Goal: Information Seeking & Learning: Learn about a topic

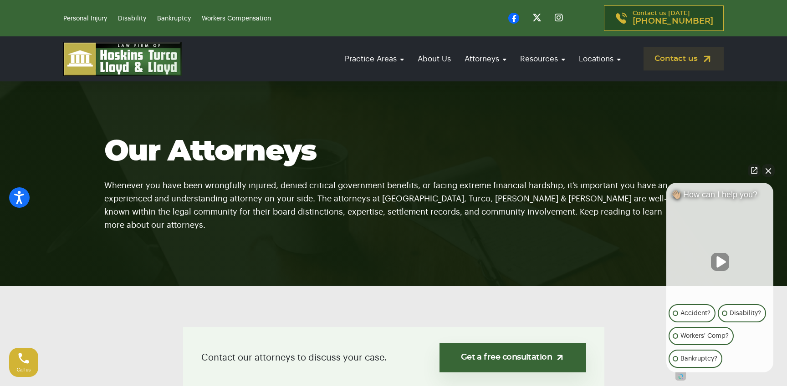
click at [135, 60] on img at bounding box center [122, 59] width 118 height 34
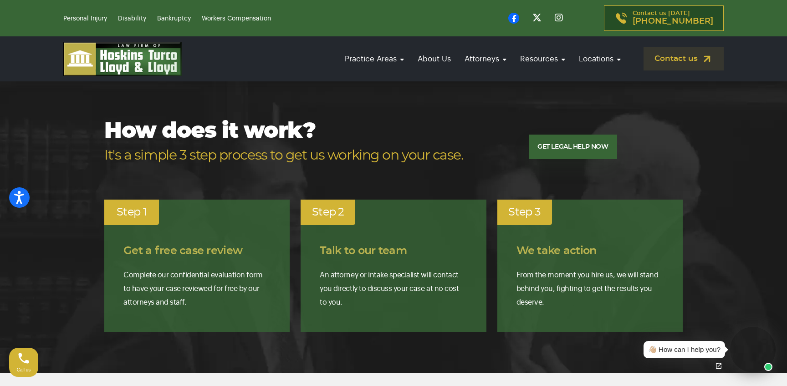
scroll to position [1472, 0]
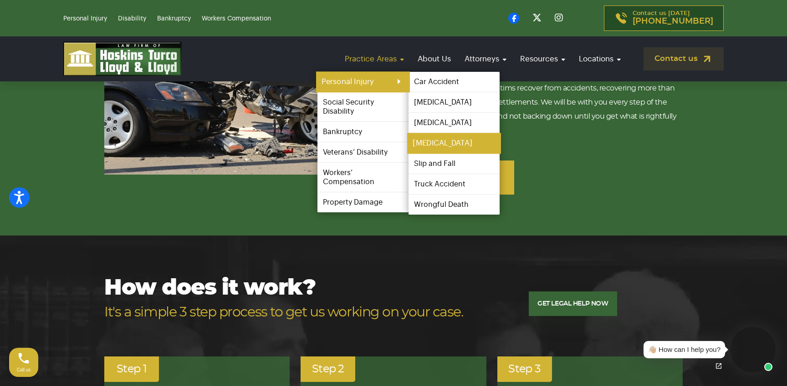
click at [430, 144] on link "[MEDICAL_DATA]" at bounding box center [454, 143] width 94 height 20
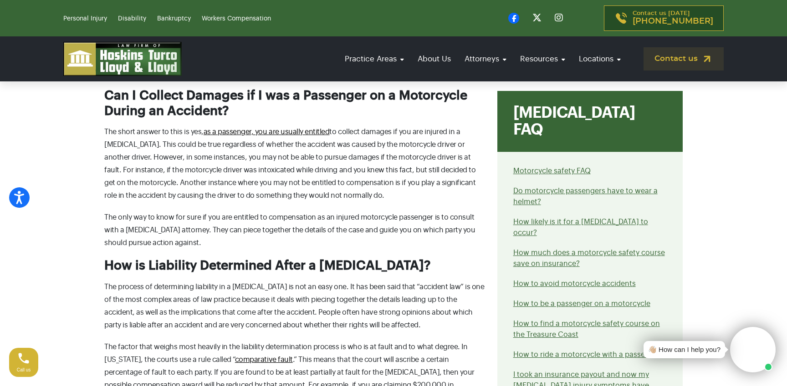
scroll to position [1878, 0]
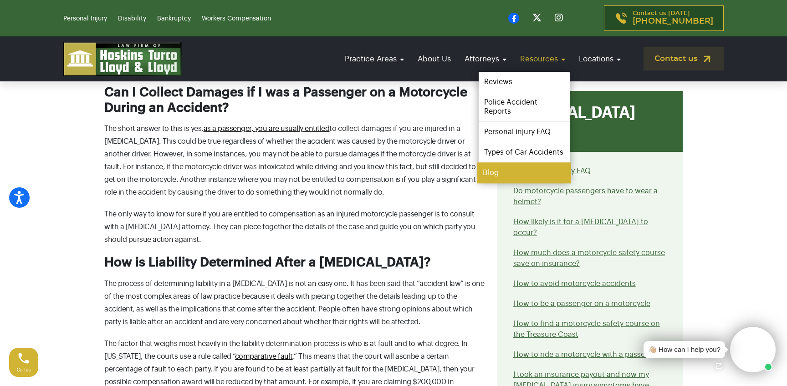
click at [499, 173] on link "Blog" at bounding box center [524, 173] width 94 height 20
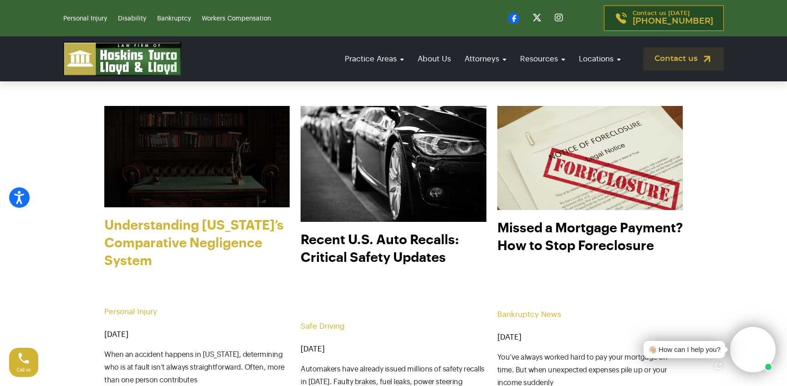
scroll to position [355, 0]
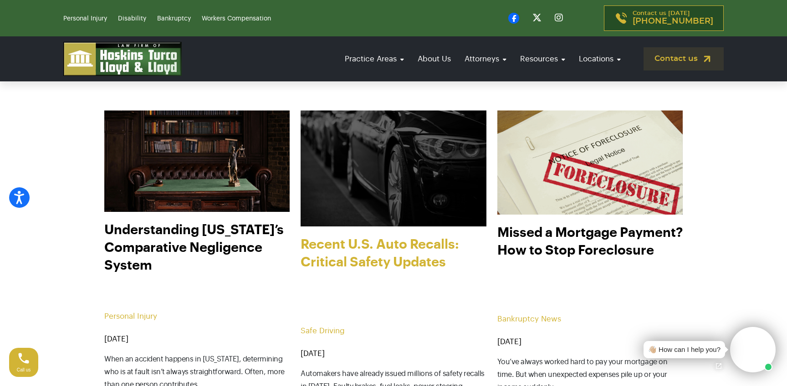
click at [373, 248] on link "Recent U.S. Auto Recalls: Critical Safety Updates" at bounding box center [392, 277] width 185 height 82
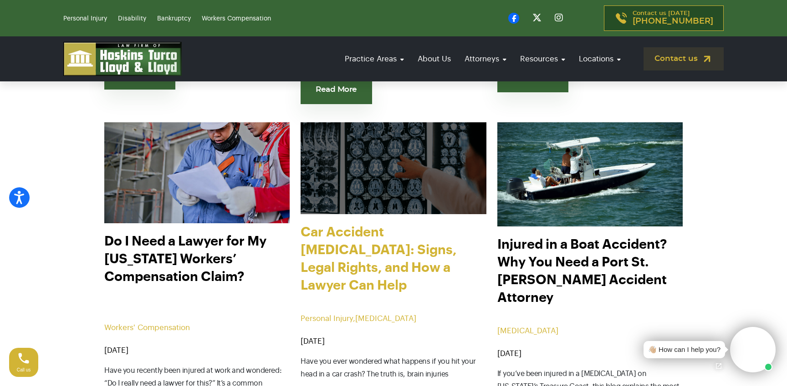
scroll to position [715, 0]
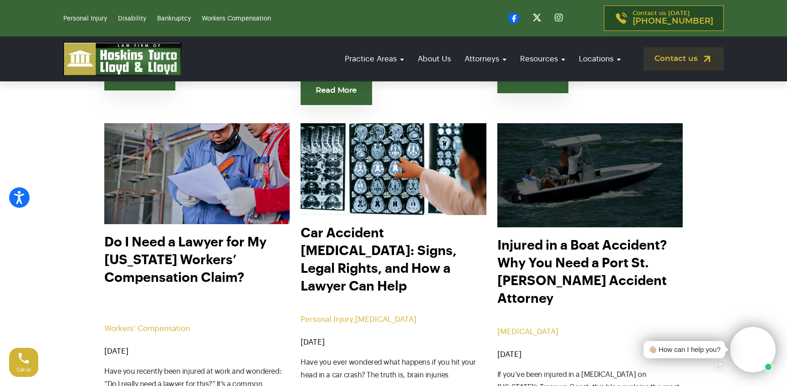
click at [568, 210] on img at bounding box center [589, 175] width 204 height 115
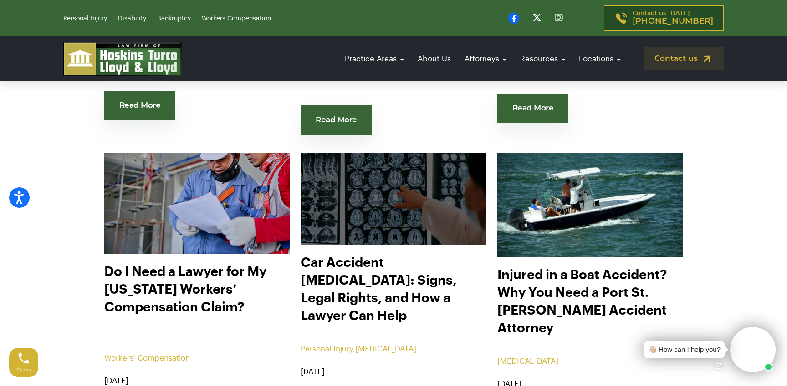
scroll to position [676, 0]
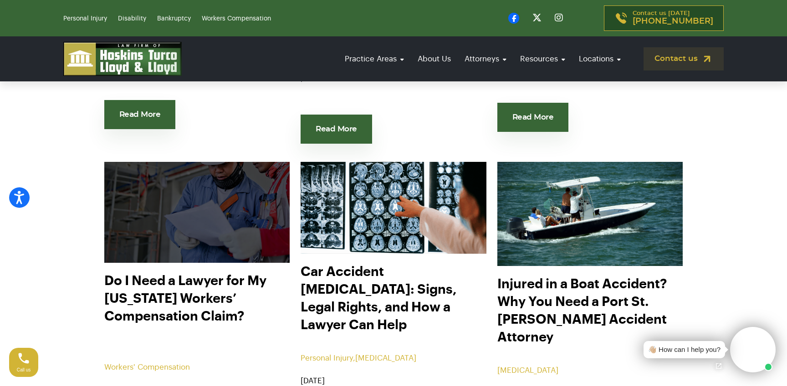
click at [169, 204] on img at bounding box center [197, 213] width 204 height 112
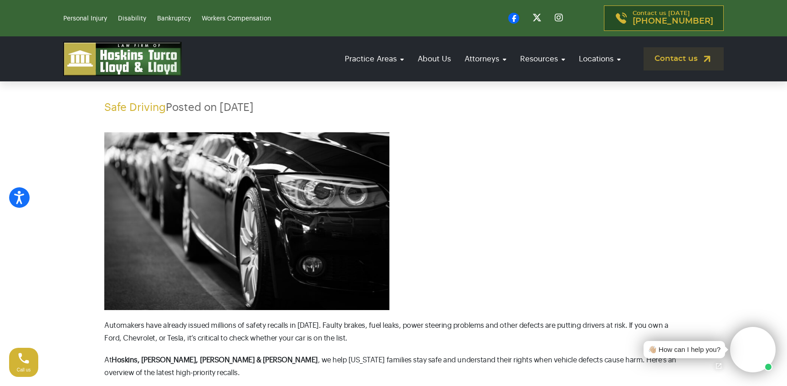
scroll to position [99, 0]
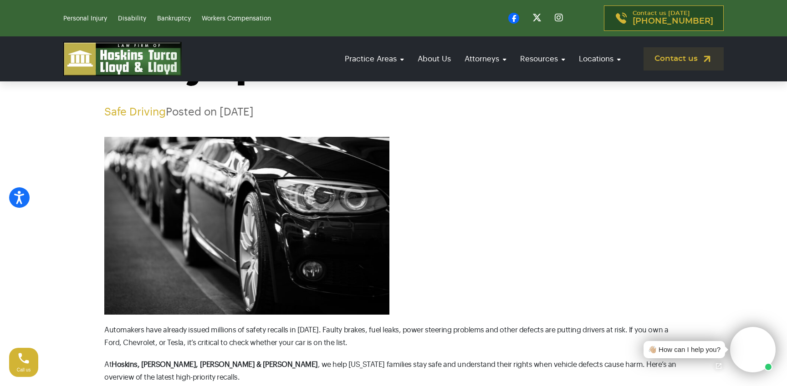
click at [185, 184] on img at bounding box center [246, 226] width 285 height 178
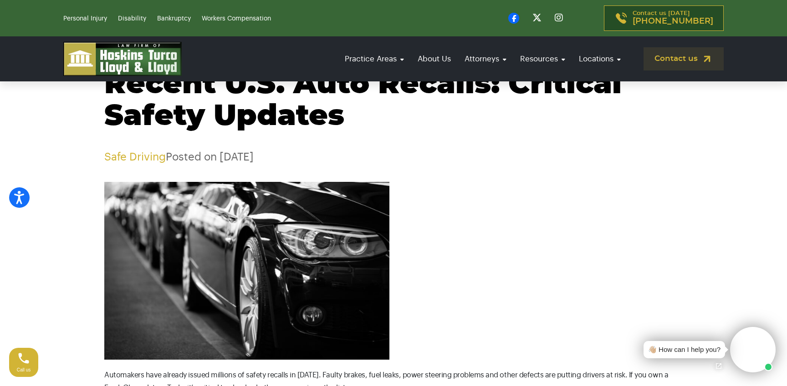
scroll to position [55, 0]
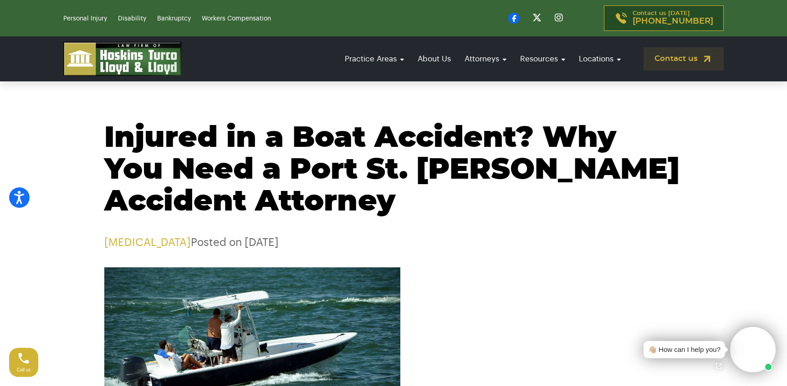
scroll to position [3, 0]
